Goal: Task Accomplishment & Management: Manage account settings

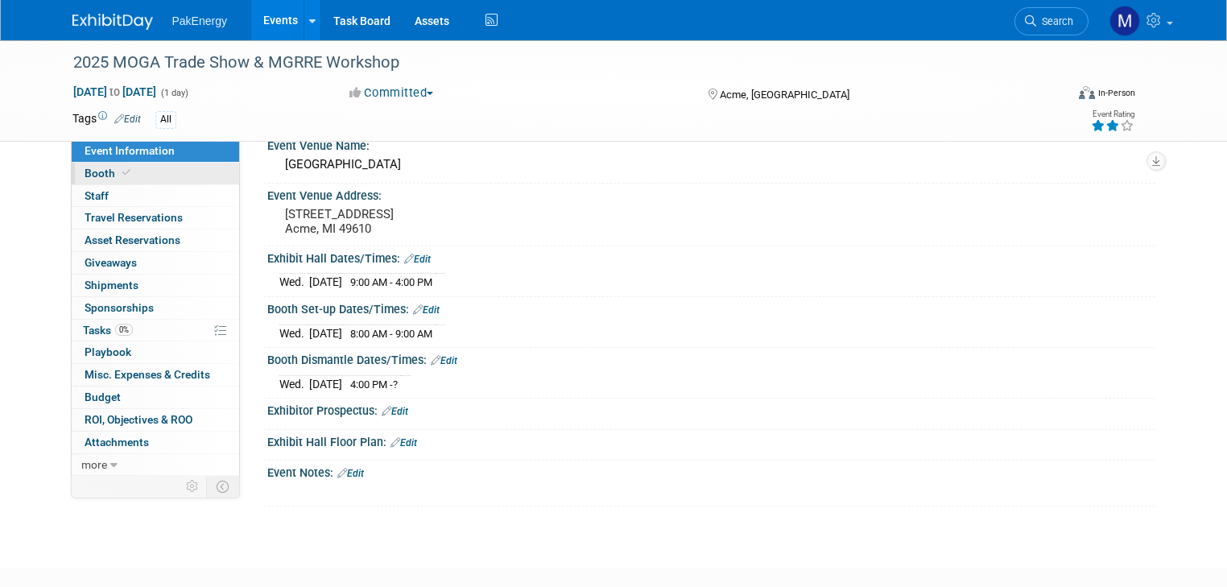
scroll to position [72, 0]
click at [80, 166] on link "Booth" at bounding box center [155, 174] width 167 height 22
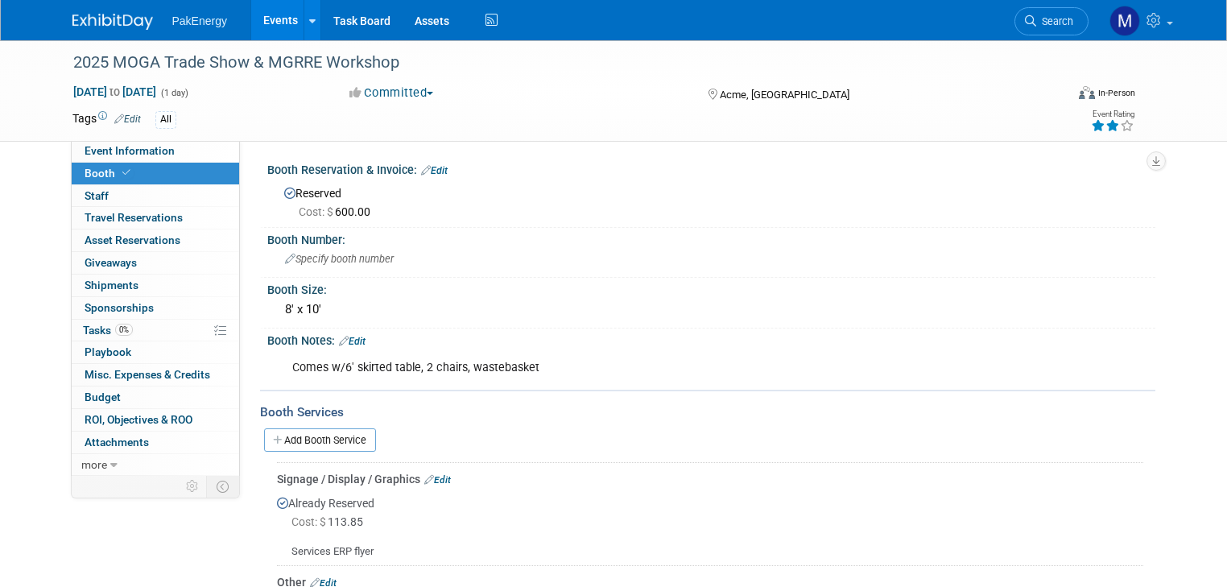
click at [332, 209] on span "Cost: $ 600.00" at bounding box center [338, 211] width 78 height 13
click at [427, 167] on link "Edit" at bounding box center [434, 170] width 27 height 11
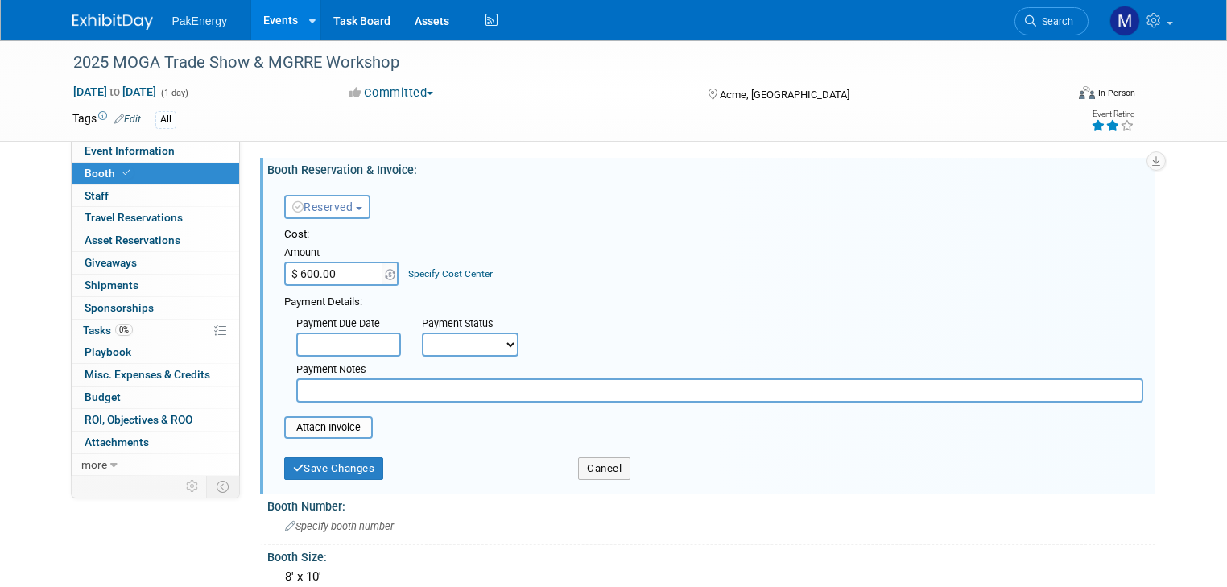
click at [291, 270] on input "$ 600.00" at bounding box center [334, 274] width 101 height 24
type input "$ 700.00"
click at [332, 338] on input "text" at bounding box center [348, 344] width 105 height 24
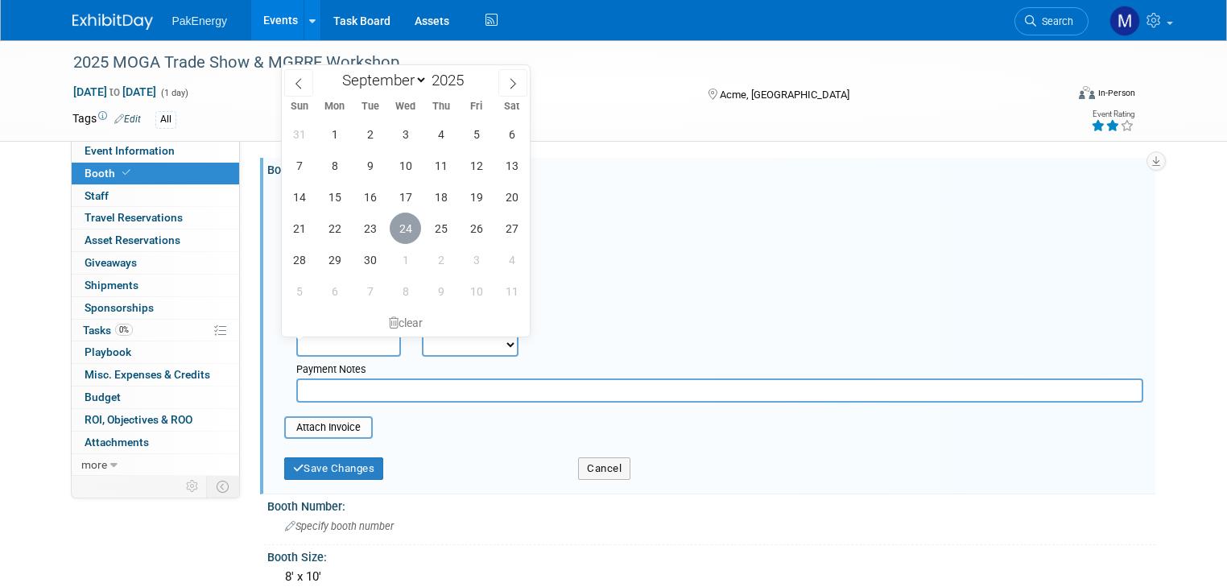
click at [400, 222] on span "24" at bounding box center [405, 227] width 31 height 31
type input "Sep 24, 2025"
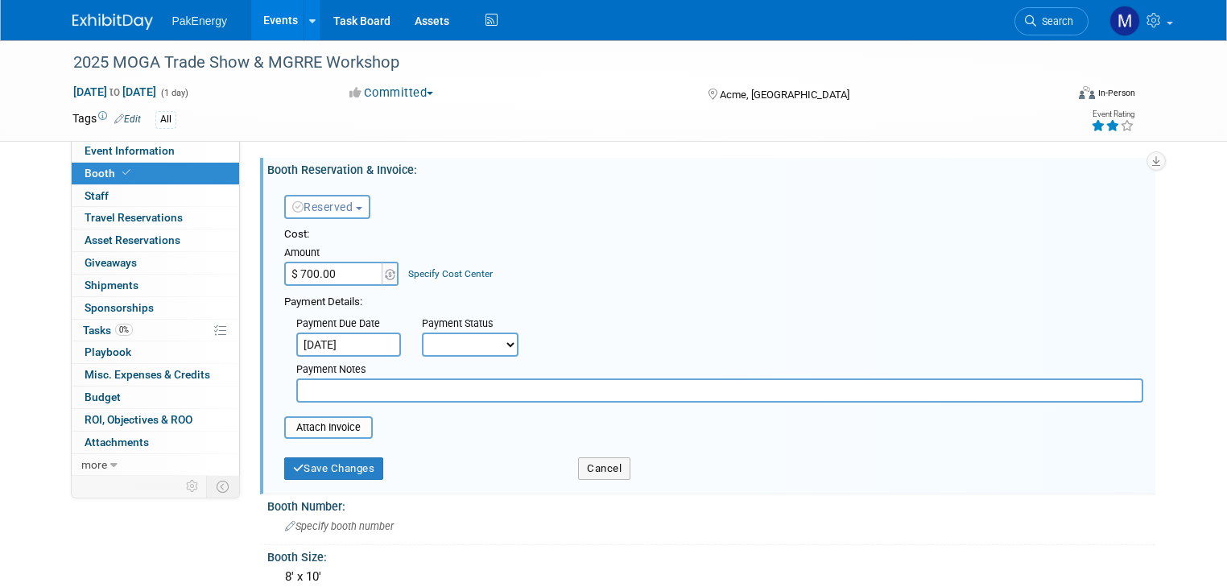
click at [493, 340] on select "Not Paid Yet Partially Paid Paid in Full" at bounding box center [470, 344] width 97 height 24
select select "1"
click at [422, 332] on select "Not Paid Yet Partially Paid Paid in Full" at bounding box center [470, 344] width 97 height 24
click at [453, 394] on input "text" at bounding box center [719, 390] width 847 height 24
type input "Conf #19475"
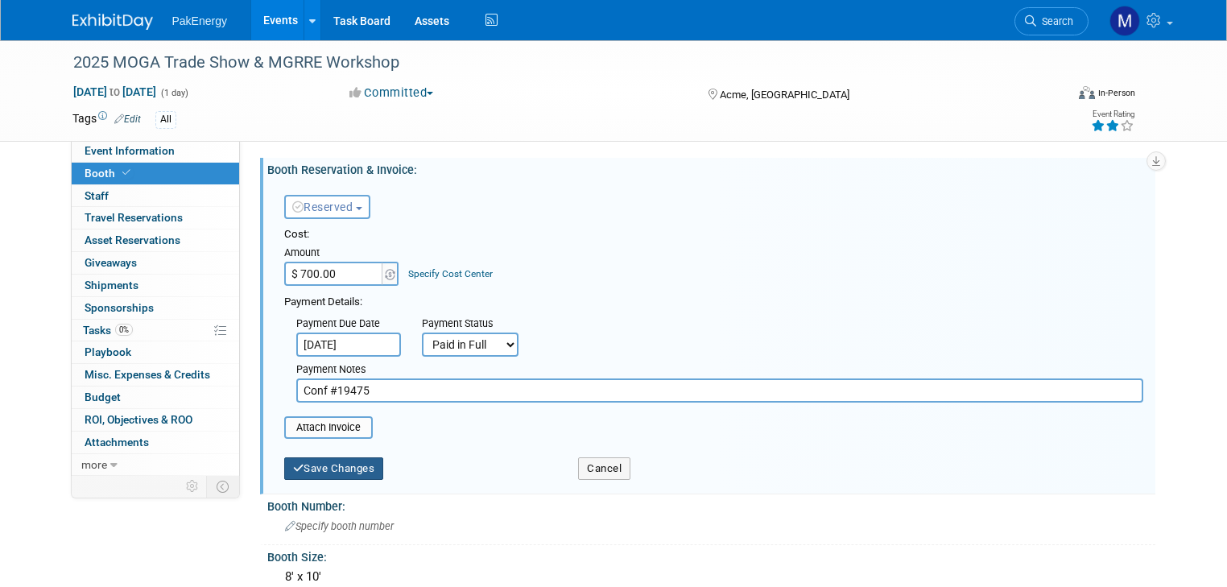
click at [333, 459] on button "Save Changes" at bounding box center [334, 468] width 100 height 23
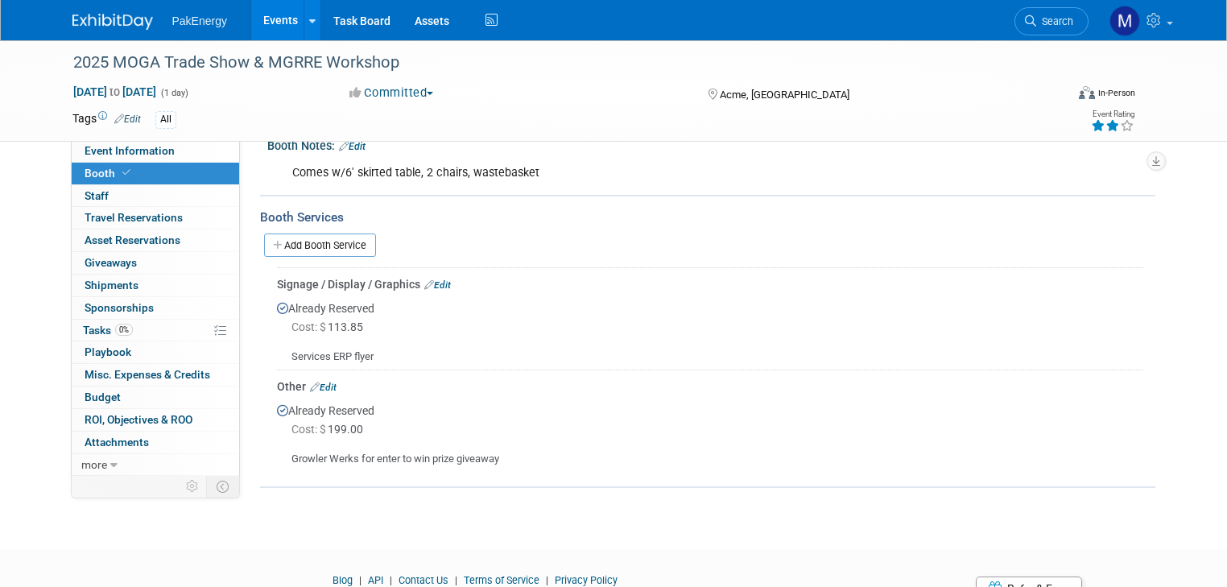
scroll to position [245, 0]
click at [428, 278] on link "Edit" at bounding box center [437, 283] width 27 height 11
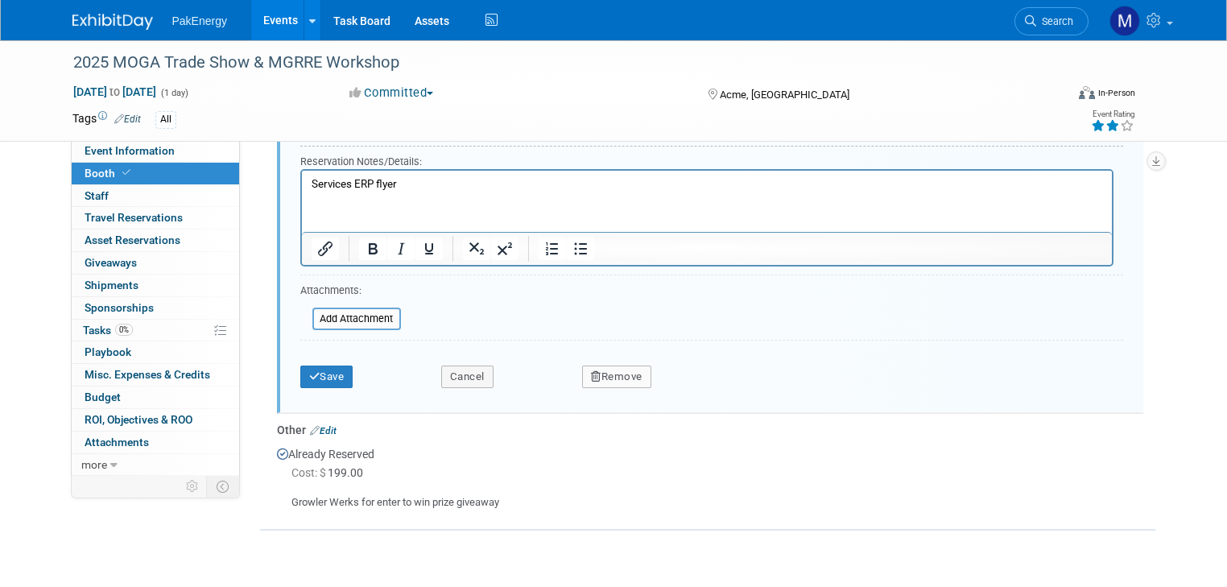
scroll to position [779, 0]
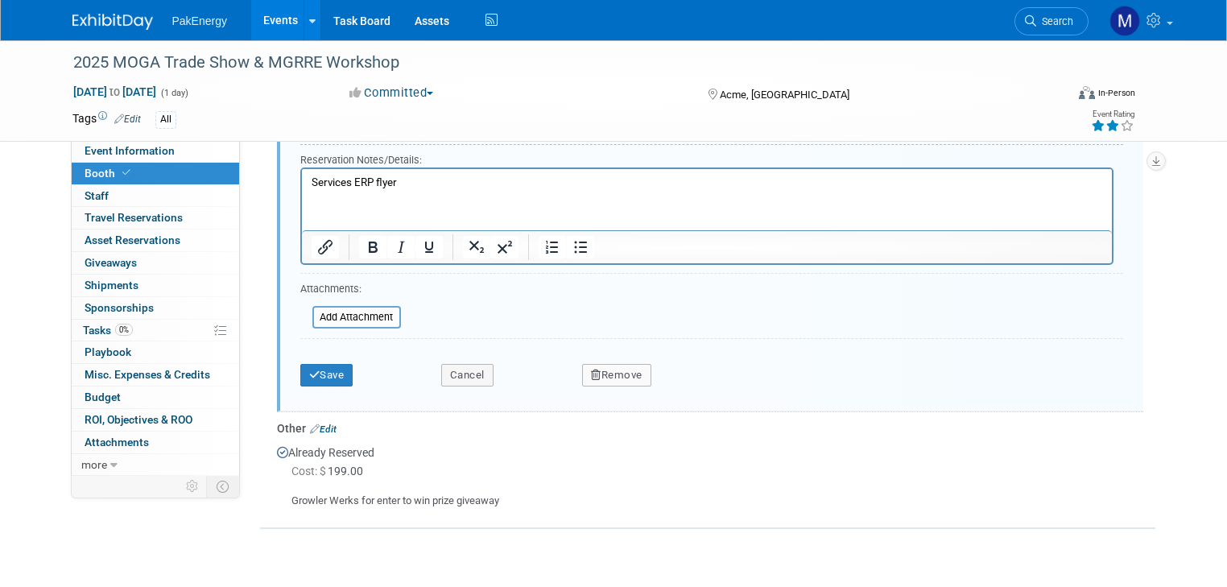
click at [625, 368] on button "Remove" at bounding box center [616, 375] width 69 height 23
click at [710, 376] on link "Yes" at bounding box center [705, 388] width 47 height 26
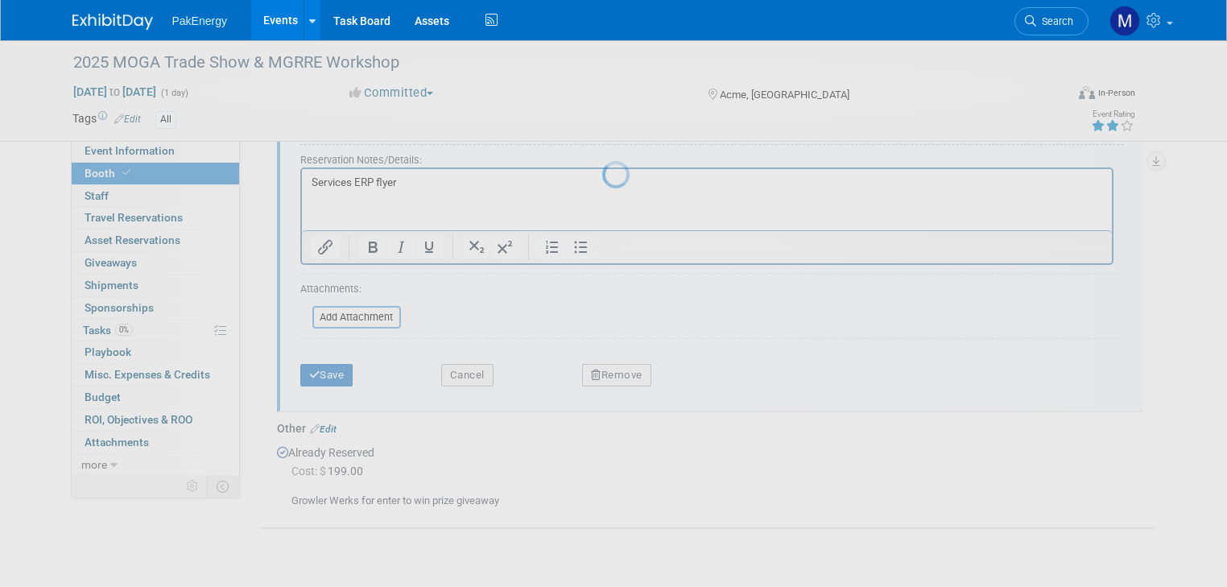
scroll to position [214, 0]
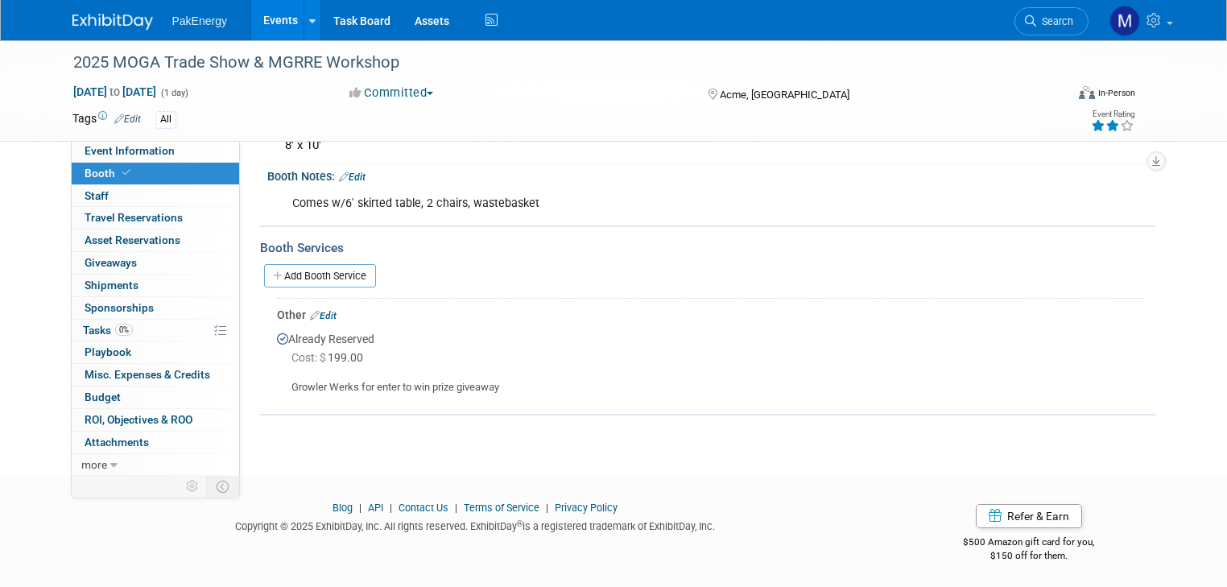
click at [316, 310] on link "Edit" at bounding box center [323, 315] width 27 height 11
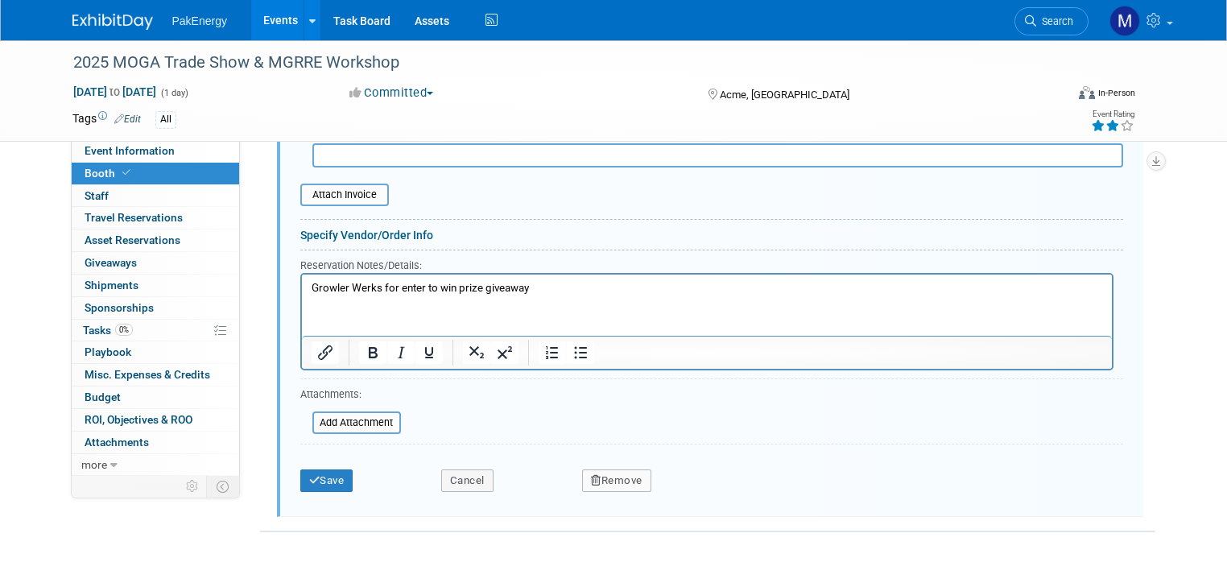
scroll to position [692, 0]
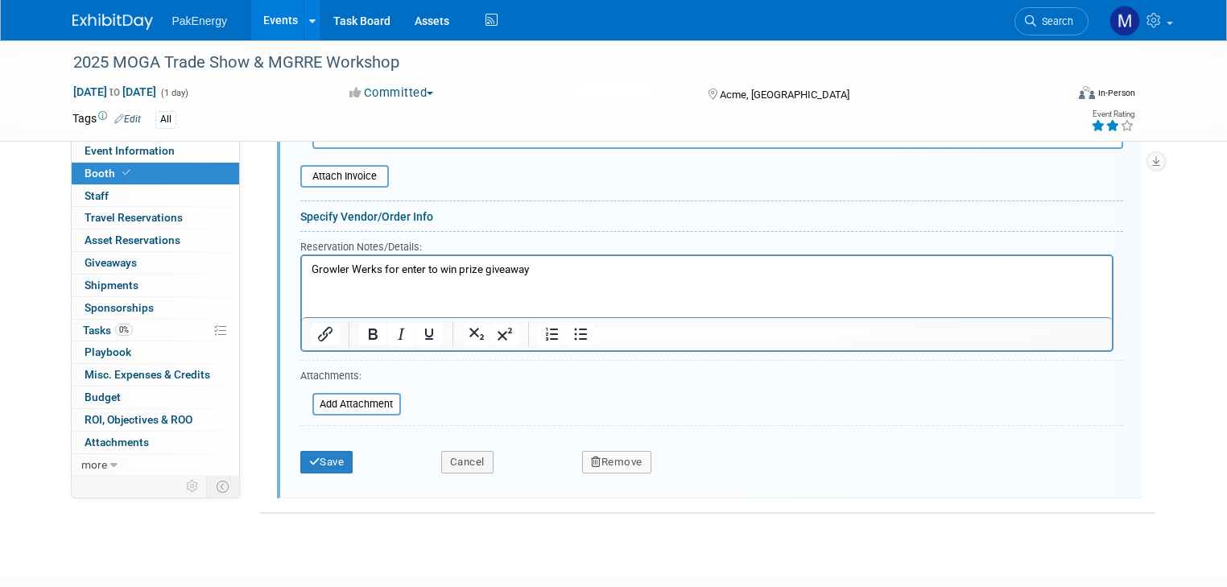
click at [623, 451] on button "Remove" at bounding box center [616, 462] width 69 height 23
click at [699, 462] on link "Yes" at bounding box center [705, 475] width 47 height 26
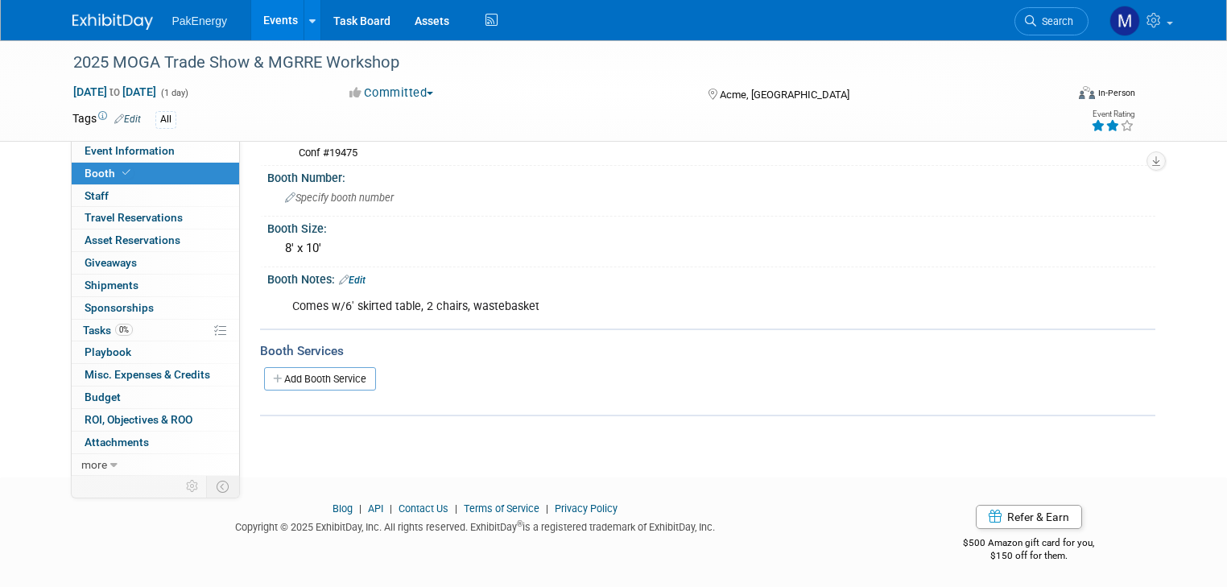
scroll to position [0, 0]
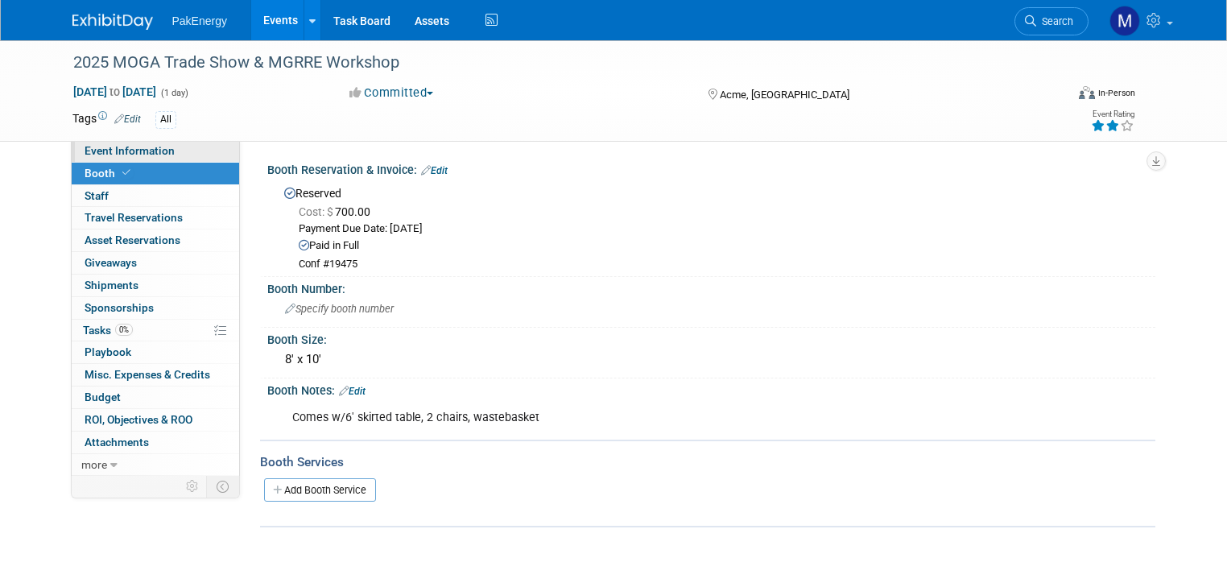
click at [133, 145] on span "Event Information" at bounding box center [130, 150] width 90 height 13
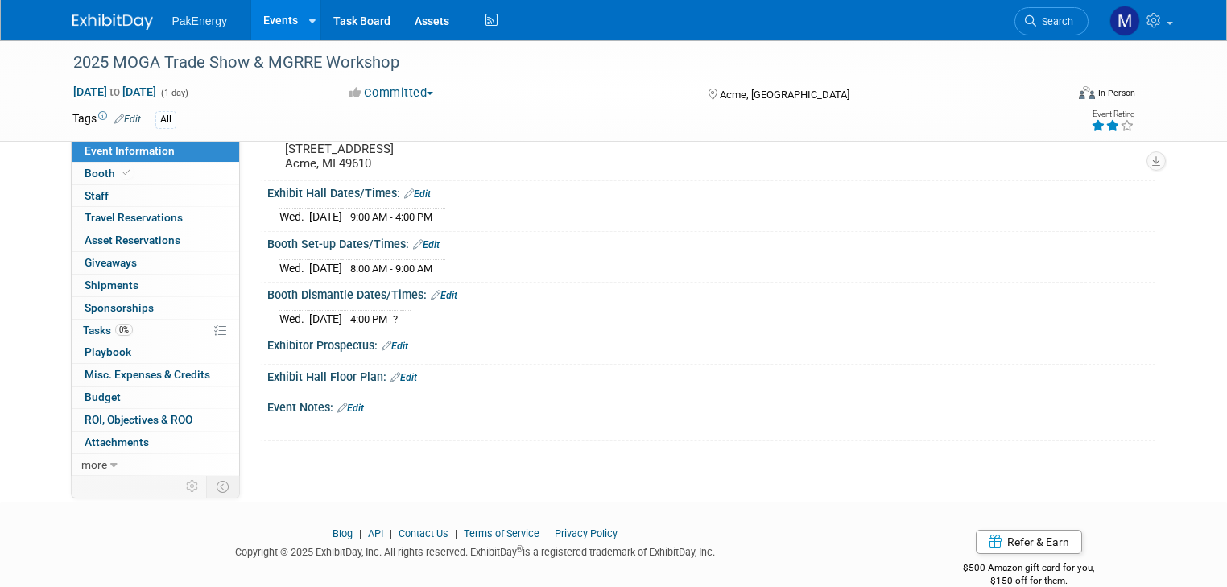
scroll to position [138, 0]
click at [344, 402] on link "Edit" at bounding box center [350, 407] width 27 height 11
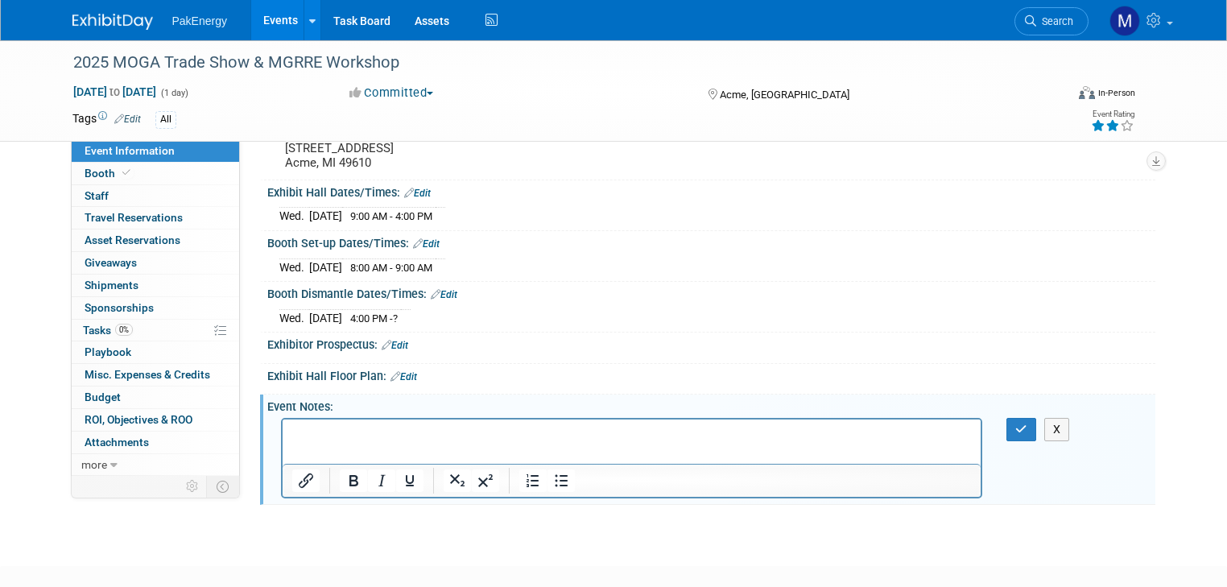
scroll to position [0, 0]
click at [1024, 423] on icon "button" at bounding box center [1021, 428] width 12 height 11
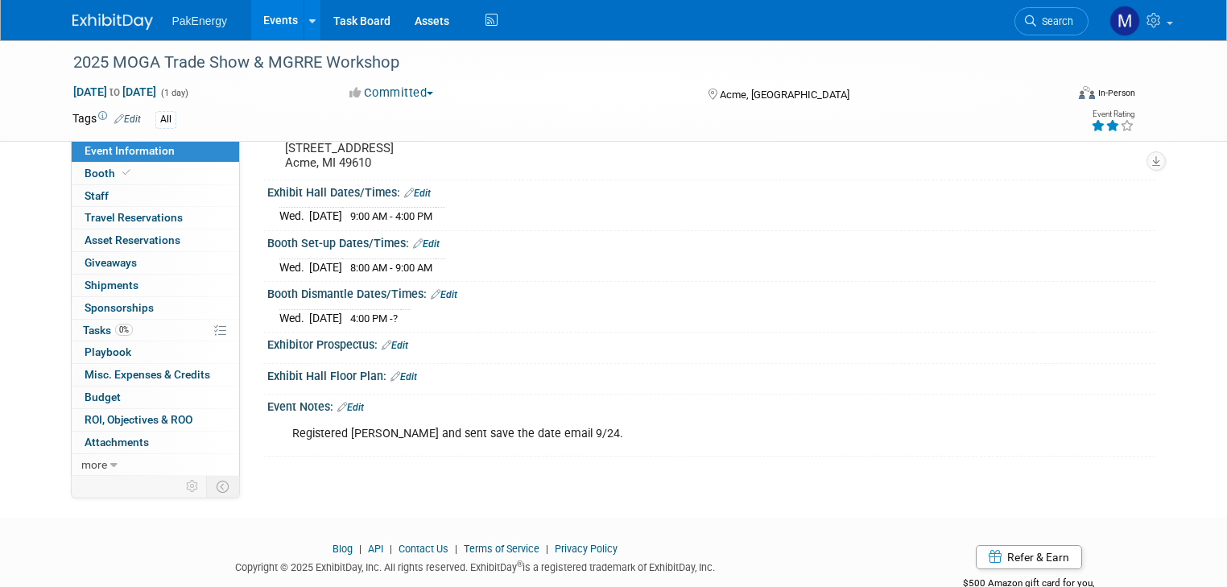
click at [345, 402] on link "Edit" at bounding box center [350, 407] width 27 height 11
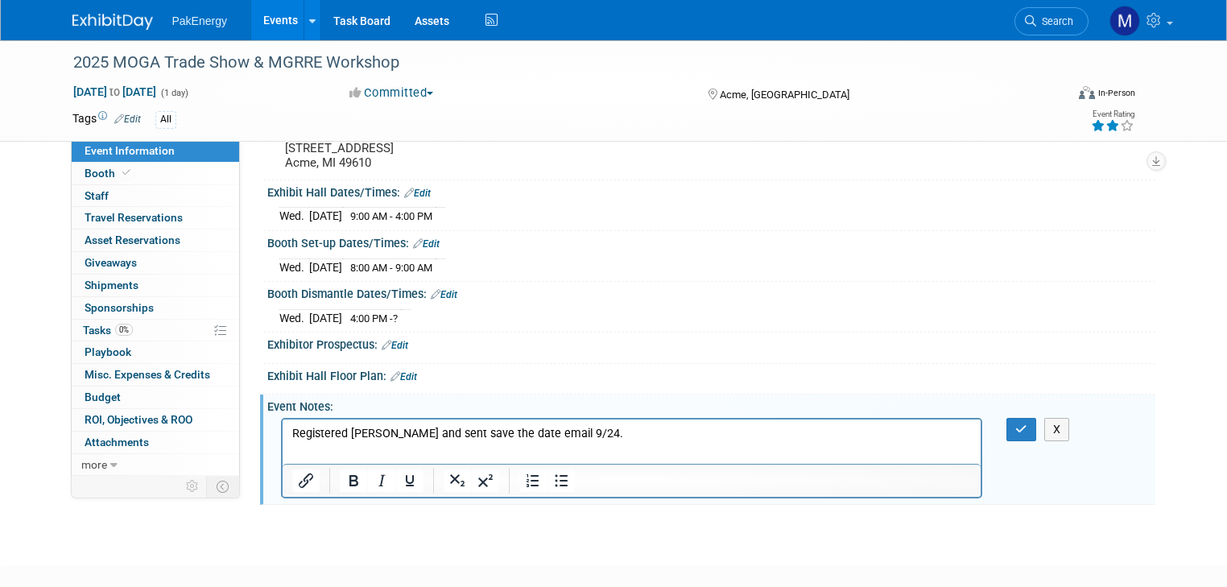
click at [677, 435] on p "Registered Nick Beard and sent save the date email 9/24." at bounding box center [631, 433] width 680 height 16
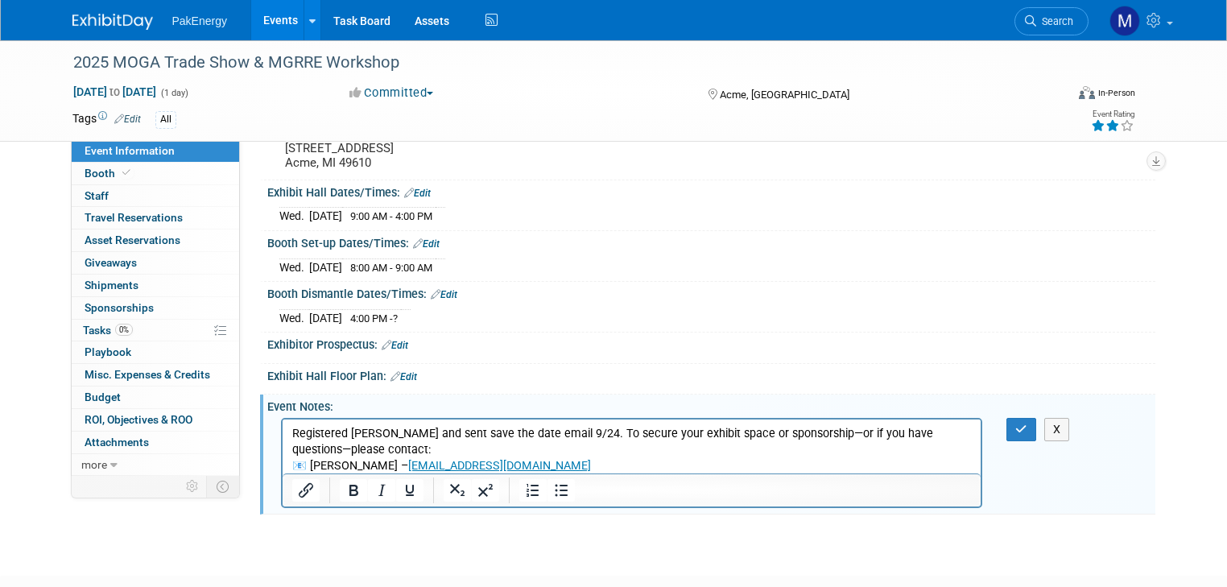
click at [480, 447] on p "Registered Nick Beard and sent save the date email 9/24. To secure your exhibit…" at bounding box center [631, 449] width 680 height 48
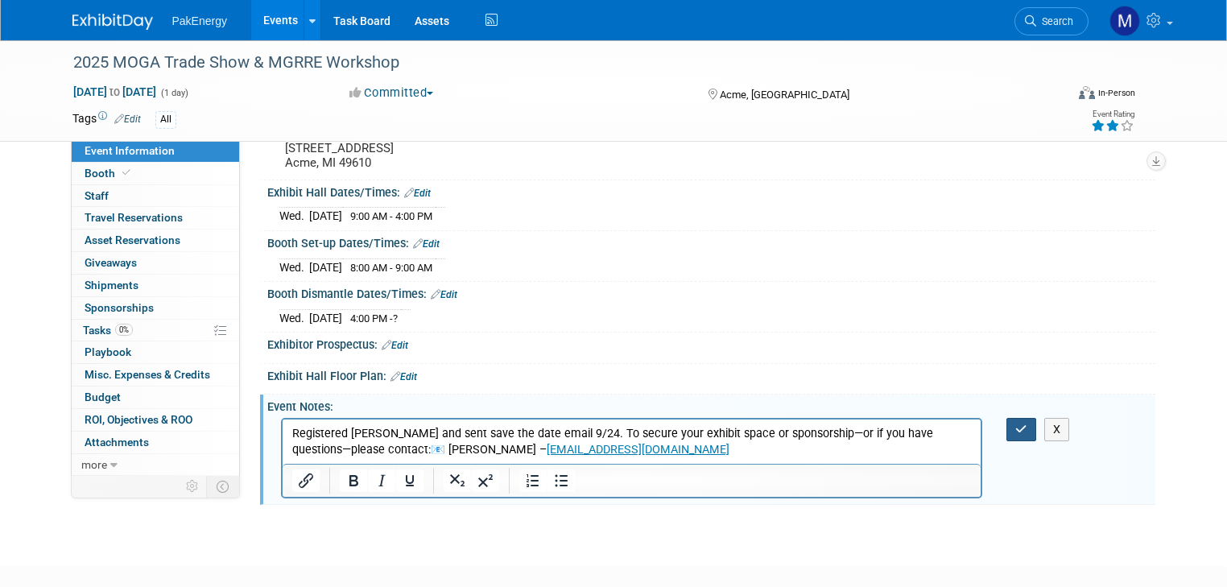
click at [1024, 422] on button "button" at bounding box center [1021, 429] width 30 height 23
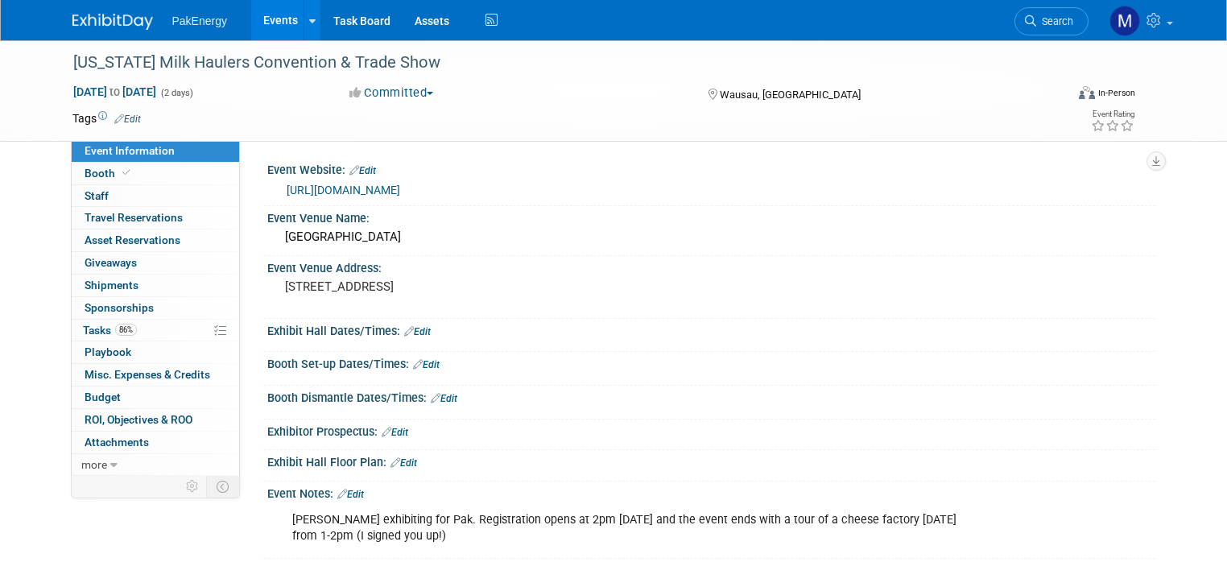
click at [263, 16] on link "Events" at bounding box center [280, 20] width 59 height 40
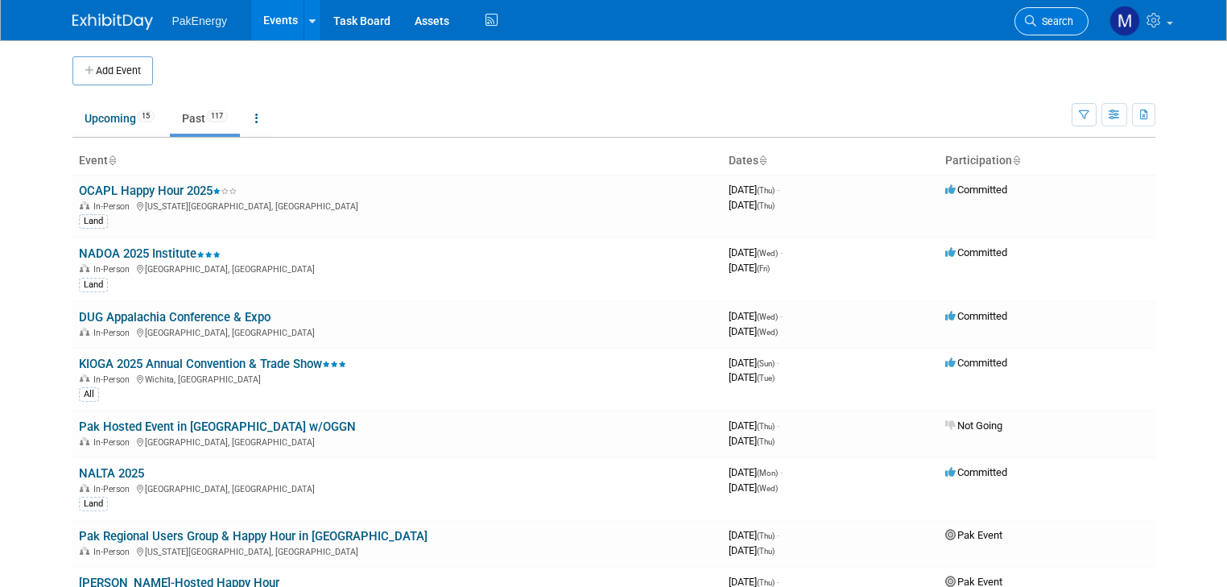
click at [1066, 14] on link "Search" at bounding box center [1051, 21] width 74 height 28
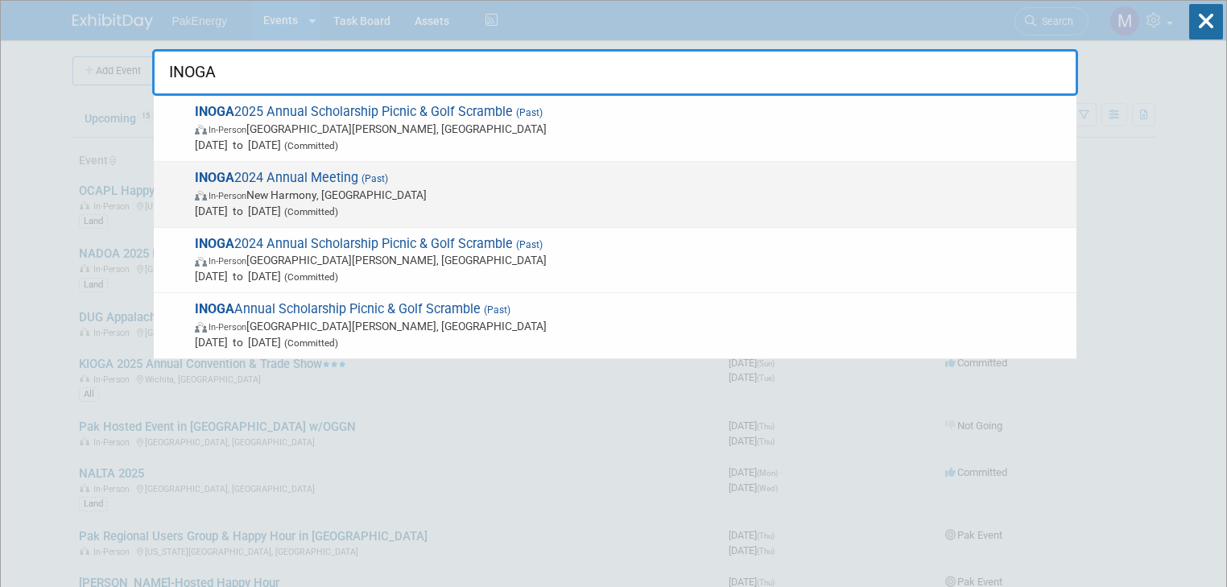
type input "INOGA"
click at [316, 189] on span "In-Person New Harmony, [GEOGRAPHIC_DATA]" at bounding box center [631, 195] width 873 height 16
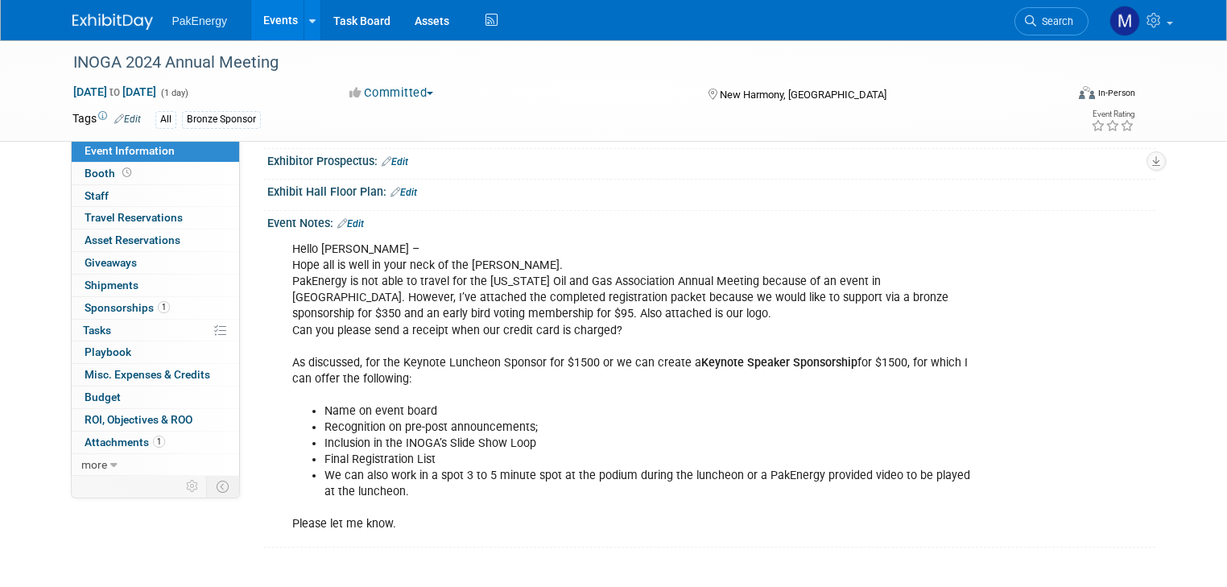
scroll to position [258, 0]
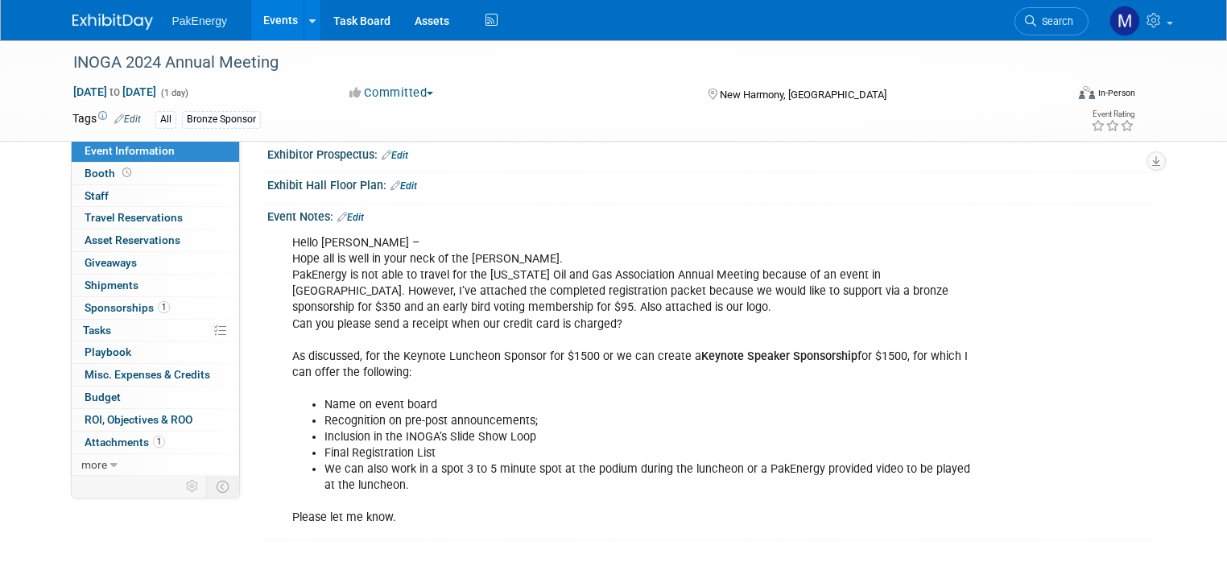
click at [281, 237] on div "Hello Stacee – Hope all is well in your neck of the woods. PakEnergy is not abl…" at bounding box center [632, 380] width 702 height 307
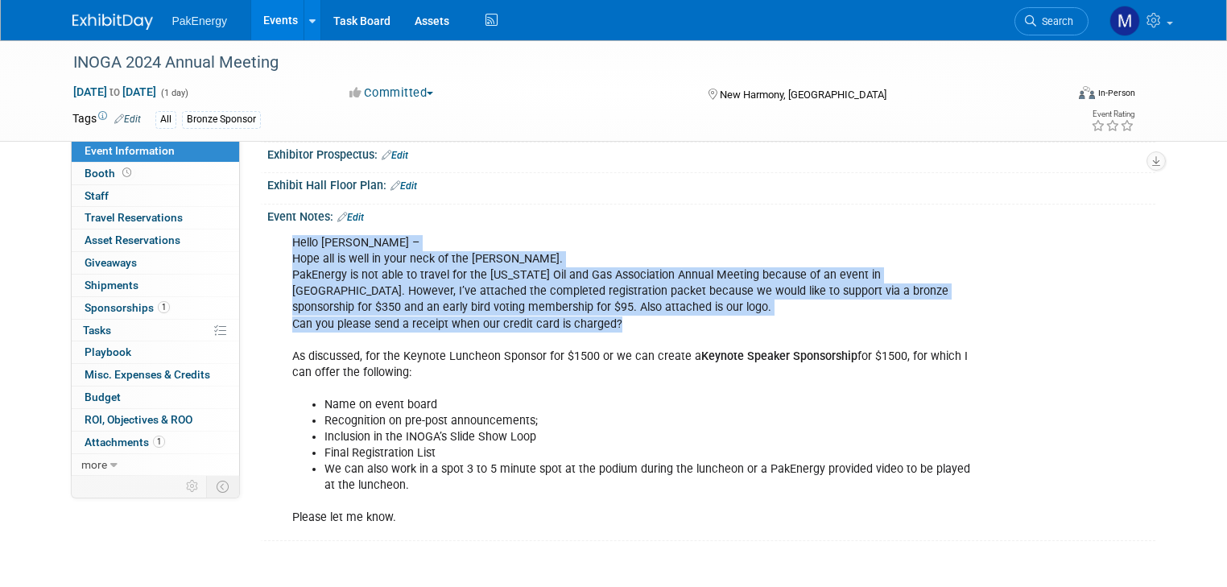
drag, startPoint x: 277, startPoint y: 237, endPoint x: 628, endPoint y: 319, distance: 360.4
click at [628, 319] on div "Hello Stacee – Hope all is well in your neck of the woods. PakEnergy is not abl…" at bounding box center [632, 380] width 702 height 307
copy div "Hello Stacee – Hope all is well in your neck of the woods. PakEnergy is not abl…"
